Goal: Information Seeking & Learning: Learn about a topic

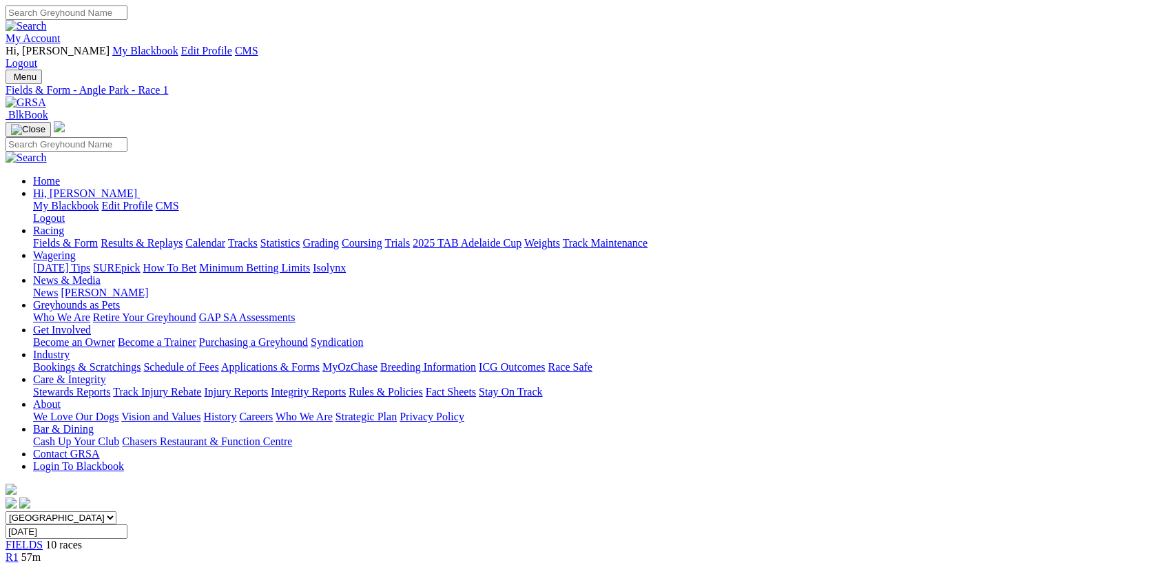
click at [361, 563] on div "R2 1h 15m" at bounding box center [579, 569] width 1147 height 12
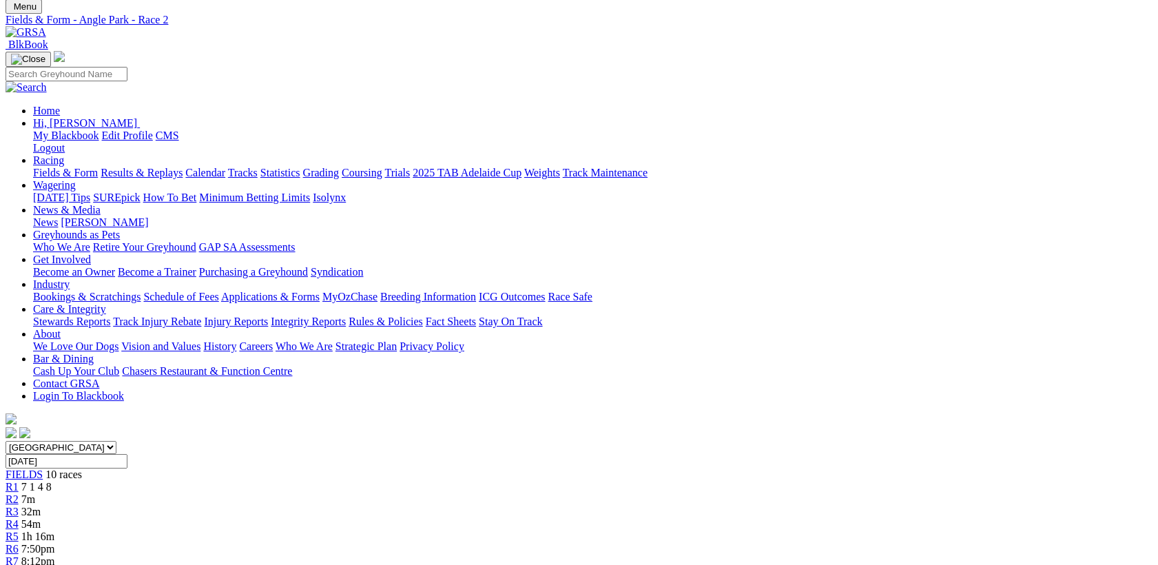
scroll to position [92, 0]
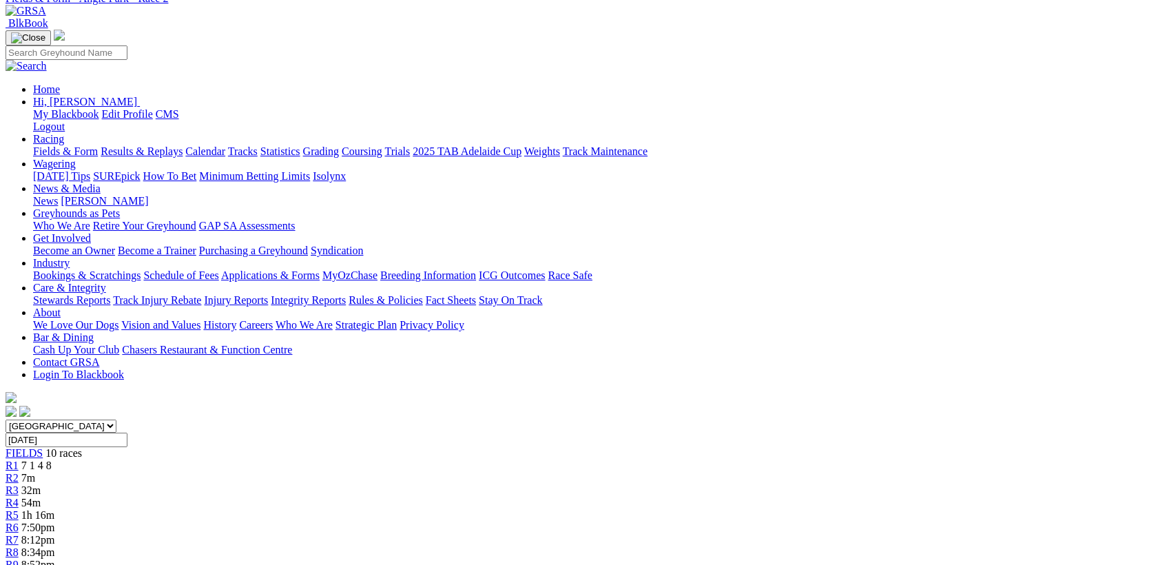
click at [41, 484] on span "32m" at bounding box center [30, 490] width 19 height 12
